Goal: Task Accomplishment & Management: Manage account settings

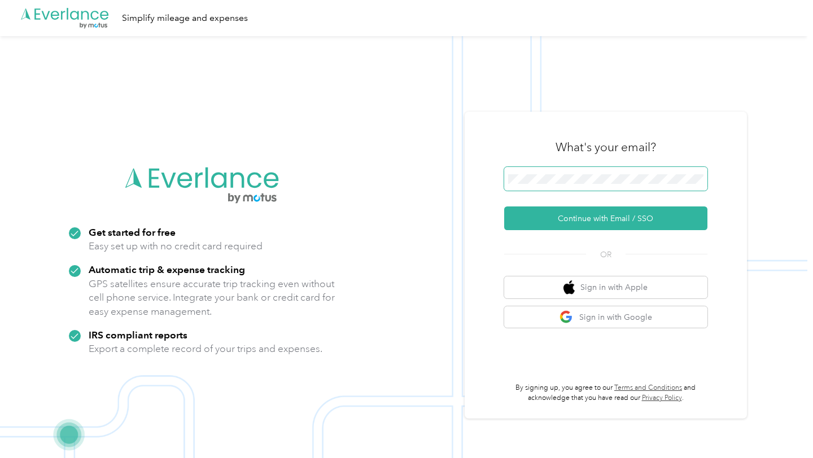
click at [615, 173] on span at bounding box center [605, 179] width 203 height 24
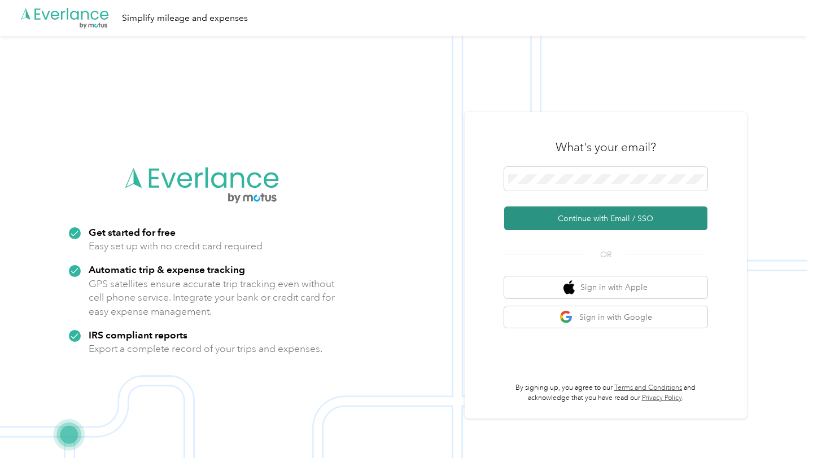
click at [604, 220] on button "Continue with Email / SSO" at bounding box center [605, 219] width 203 height 24
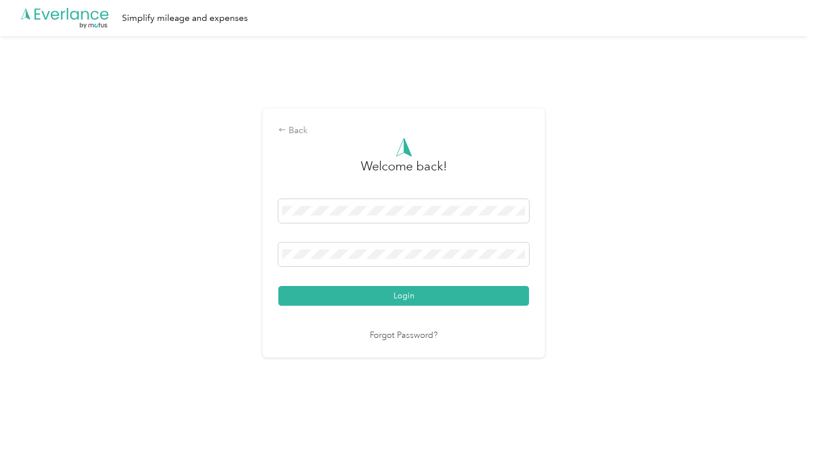
click at [601, 243] on div "Back Welcome back! Login Forgot Password?" at bounding box center [403, 237] width 807 height 403
click at [505, 243] on span at bounding box center [403, 255] width 251 height 24
click at [278, 286] on button "Login" at bounding box center [403, 296] width 251 height 20
